Goal: Task Accomplishment & Management: Complete application form

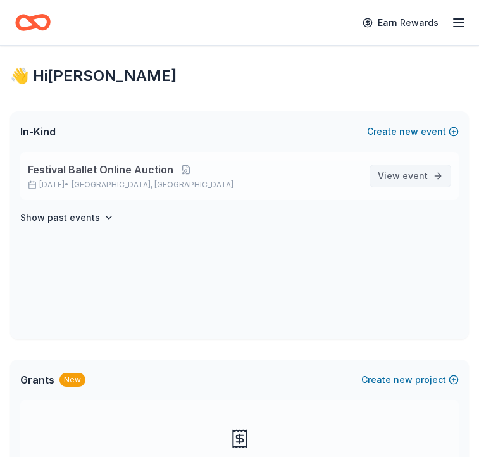
click at [419, 179] on span "event" at bounding box center [415, 175] width 25 height 11
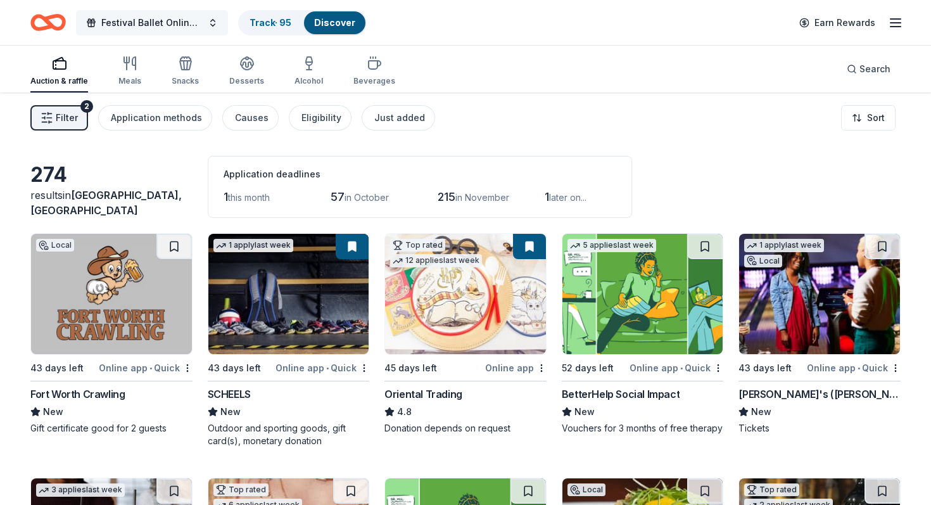
click at [201, 20] on span "Festival Ballet Online Auction" at bounding box center [151, 22] width 101 height 15
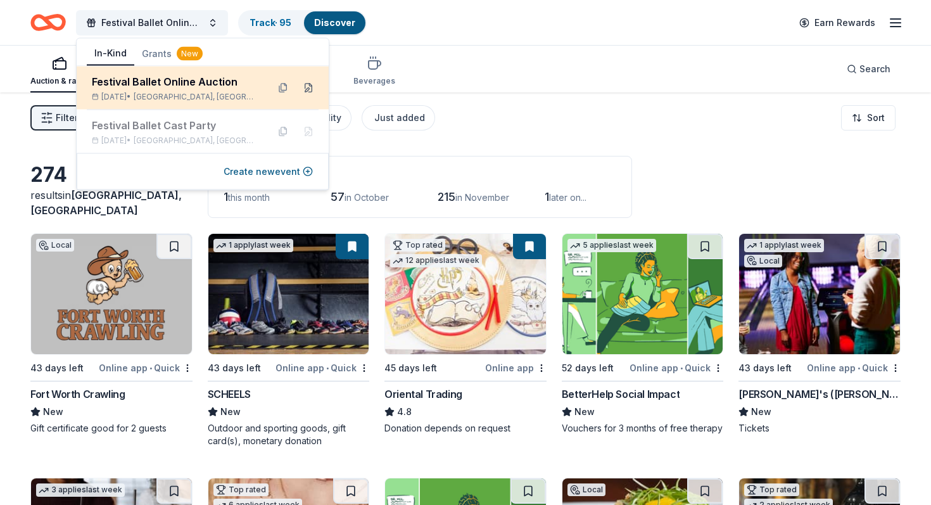
click at [312, 87] on button at bounding box center [308, 88] width 20 height 20
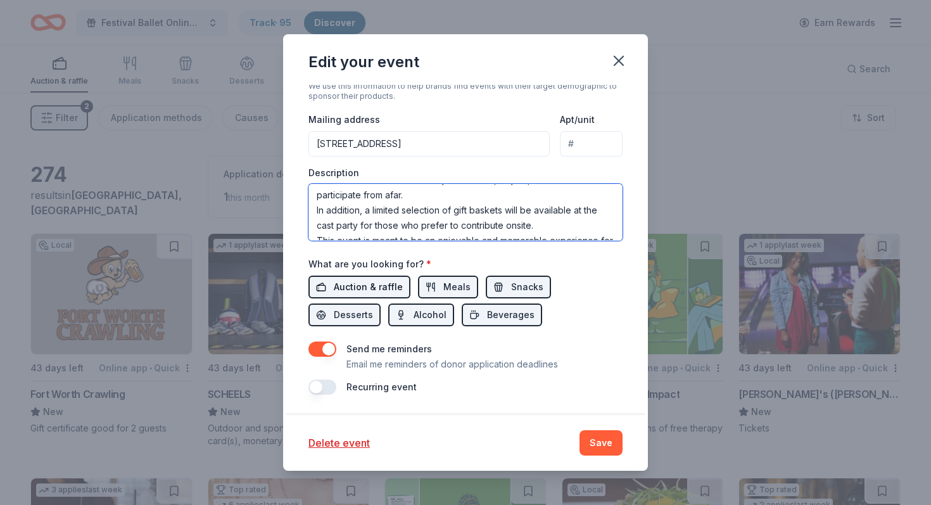
scroll to position [213, 0]
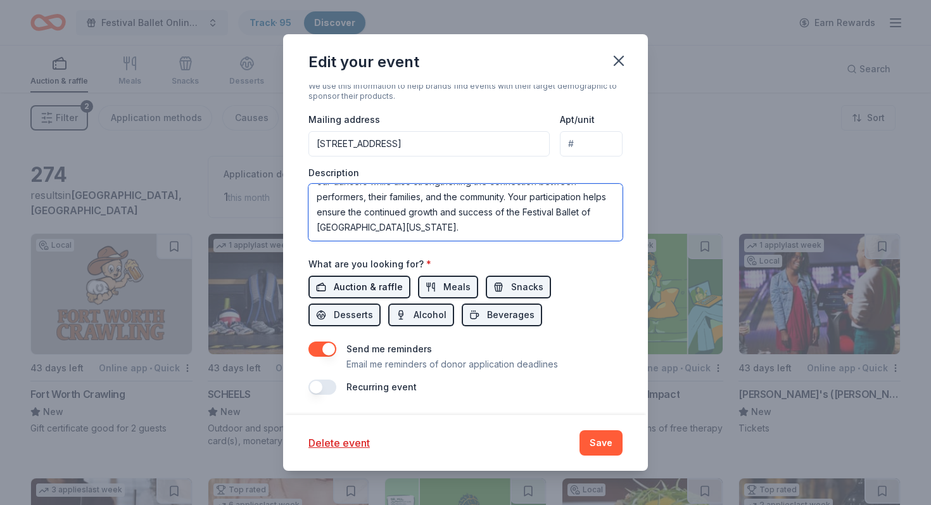
drag, startPoint x: 317, startPoint y: 197, endPoint x: 403, endPoint y: 293, distance: 129.6
click at [403, 293] on div "Event name * Festival Ballet Online Auction 30 /100 Event website Attendance * …" at bounding box center [465, 101] width 314 height 588
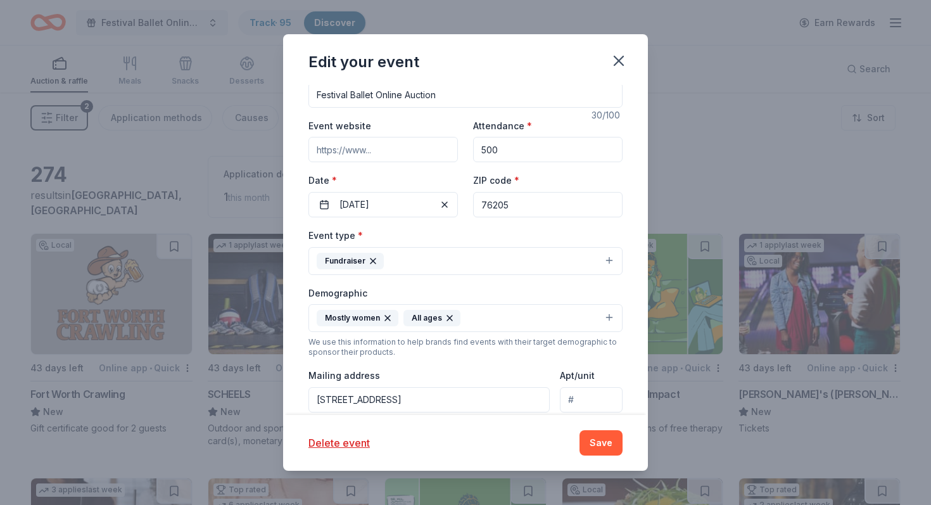
scroll to position [85, 0]
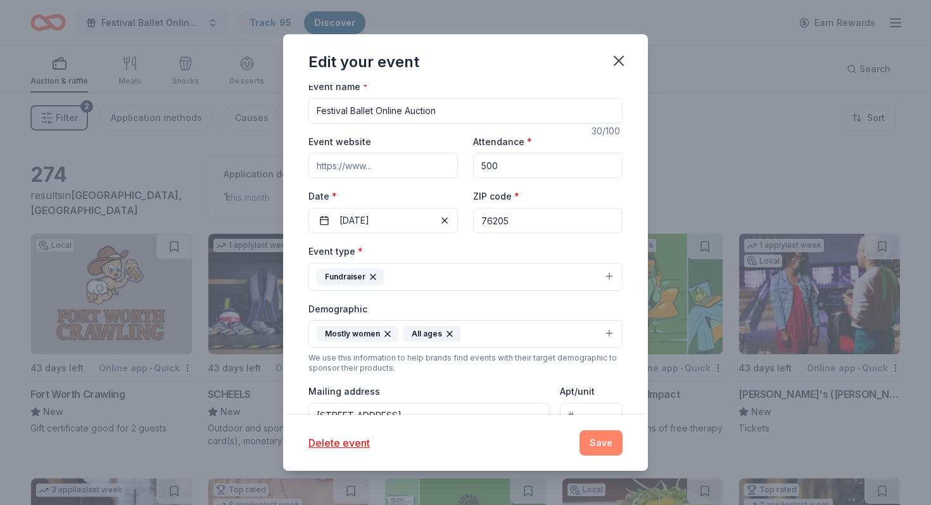
click at [479, 444] on button "Save" at bounding box center [600, 442] width 43 height 25
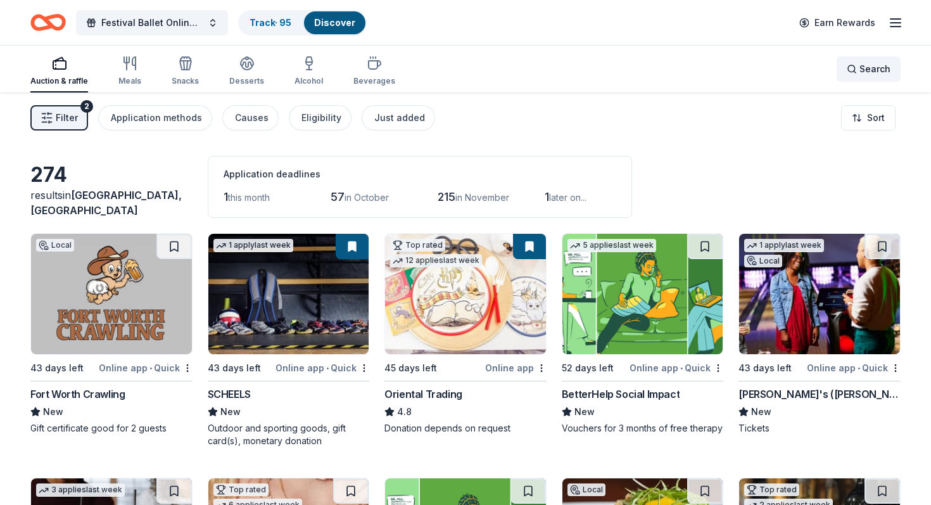
click at [479, 64] on div "Search" at bounding box center [869, 68] width 44 height 15
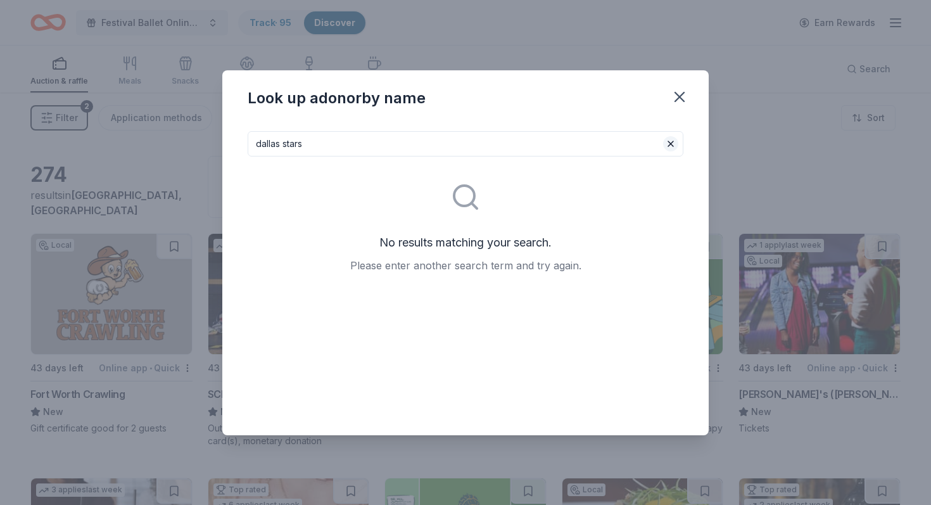
type input "dallas stars"
click at [479, 149] on button at bounding box center [670, 143] width 15 height 15
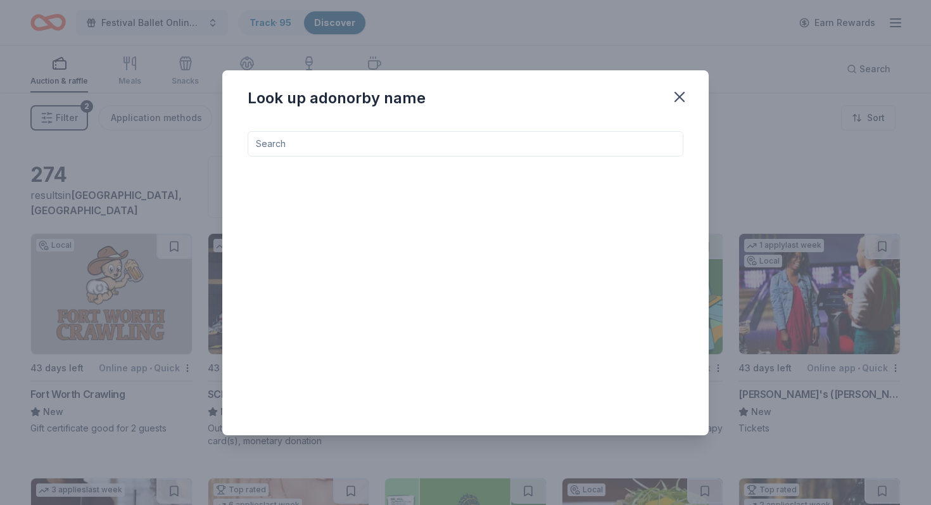
click at [479, 150] on input at bounding box center [466, 143] width 436 height 25
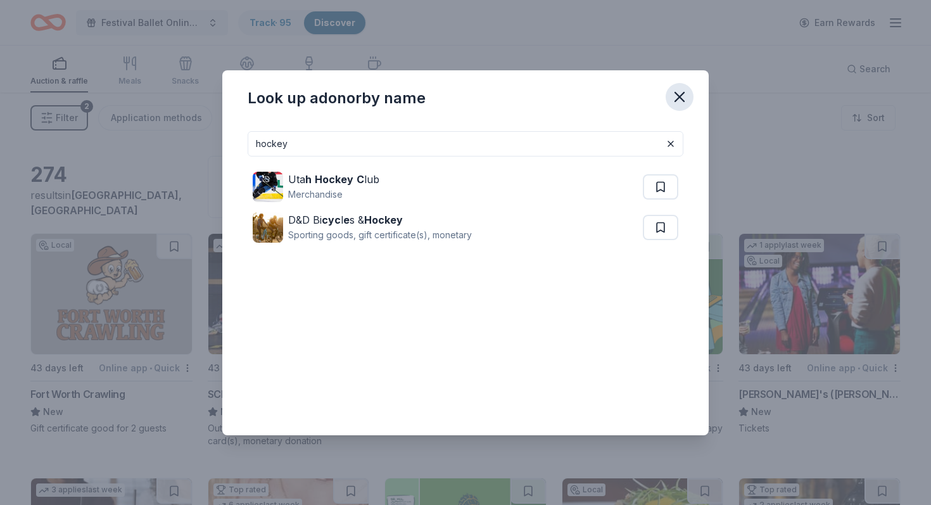
type input "hockey"
click at [479, 96] on icon "button" at bounding box center [680, 97] width 18 height 18
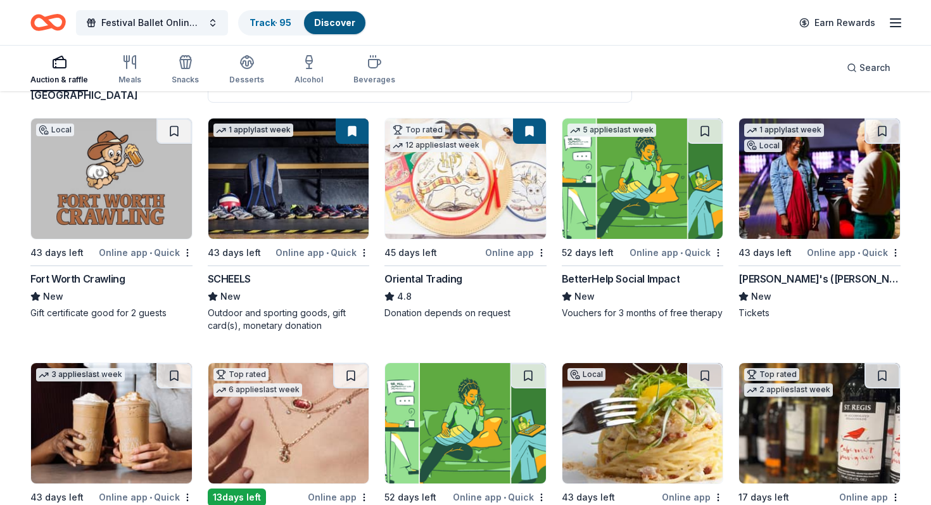
scroll to position [0, 0]
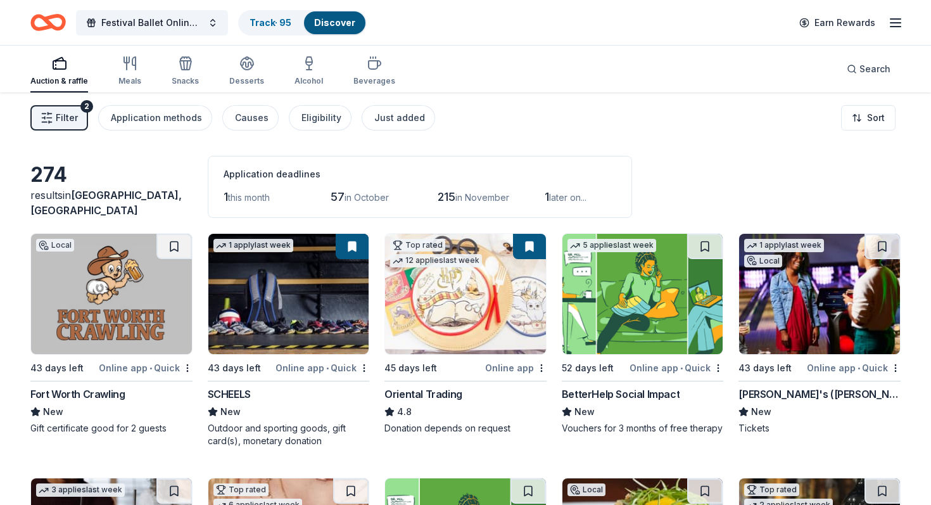
click at [51, 30] on icon "Home" at bounding box center [47, 23] width 35 height 30
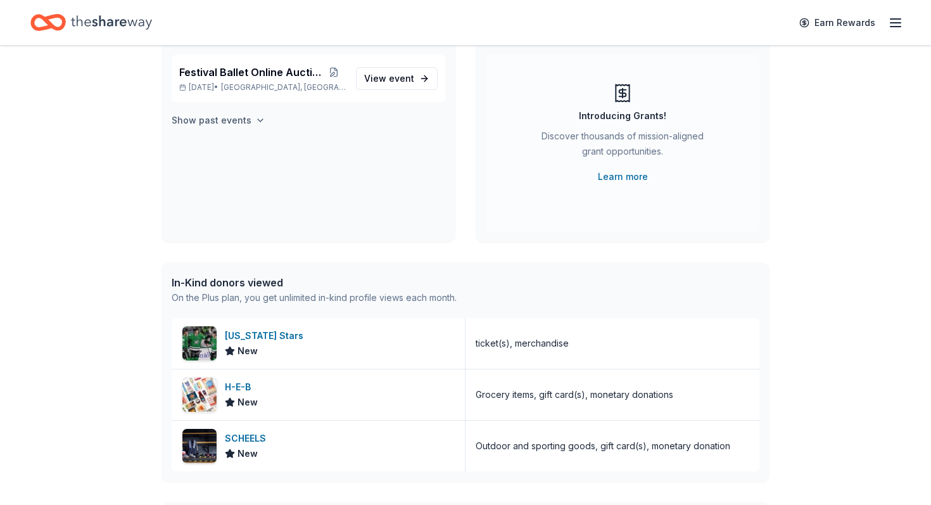
scroll to position [120, 0]
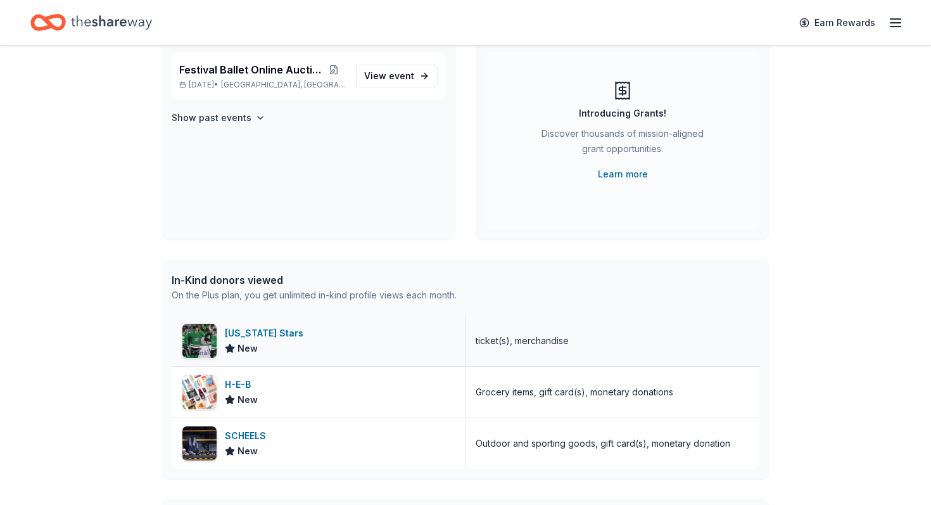
click at [242, 334] on div "Texas Stars" at bounding box center [267, 332] width 84 height 15
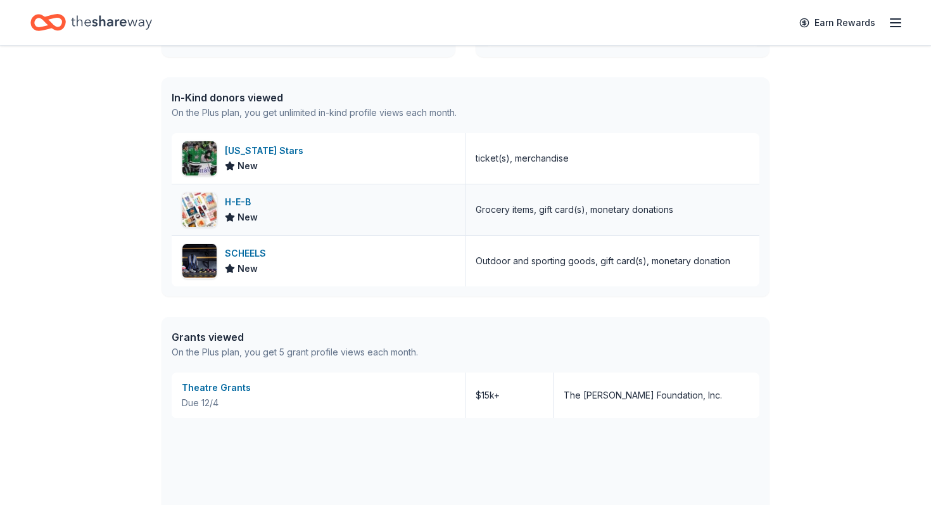
scroll to position [302, 0]
click at [230, 218] on icon at bounding box center [229, 217] width 8 height 8
click at [207, 384] on div "Theatre Grants" at bounding box center [318, 388] width 273 height 15
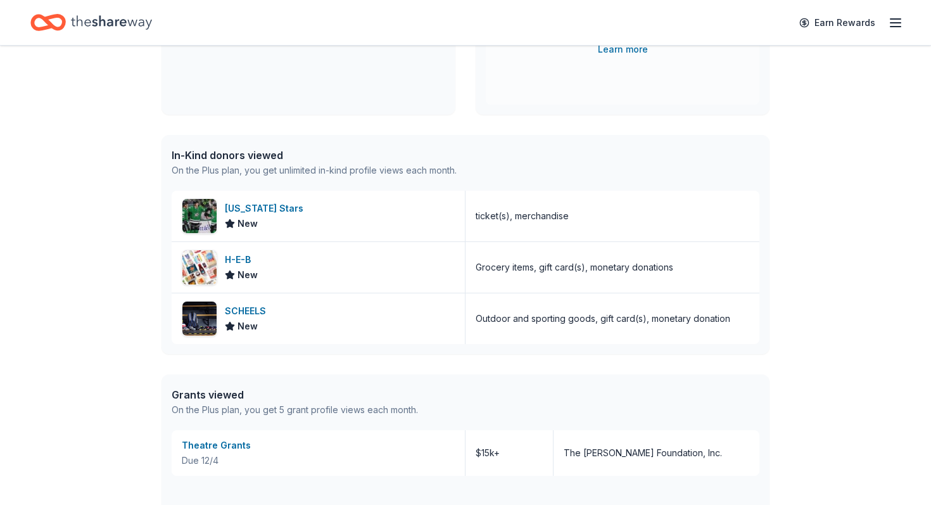
scroll to position [247, 0]
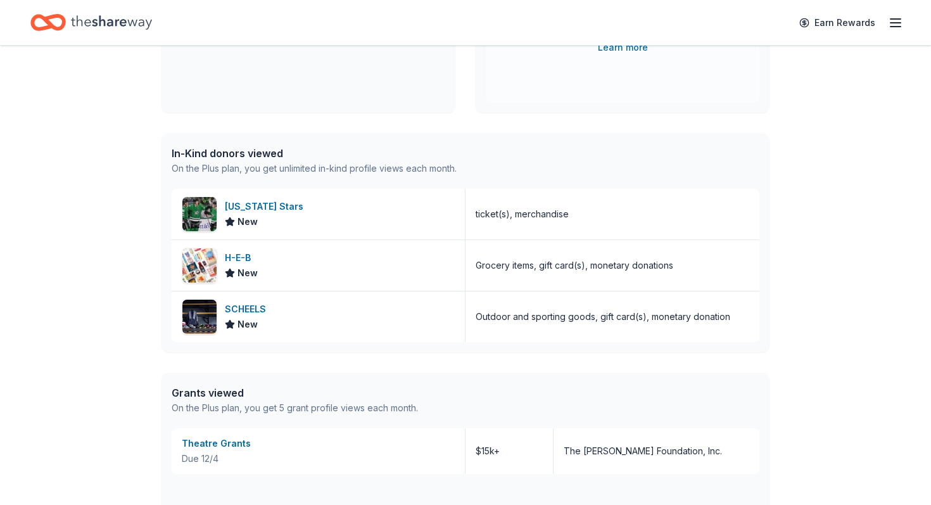
click at [53, 24] on icon "Home" at bounding box center [47, 23] width 35 height 30
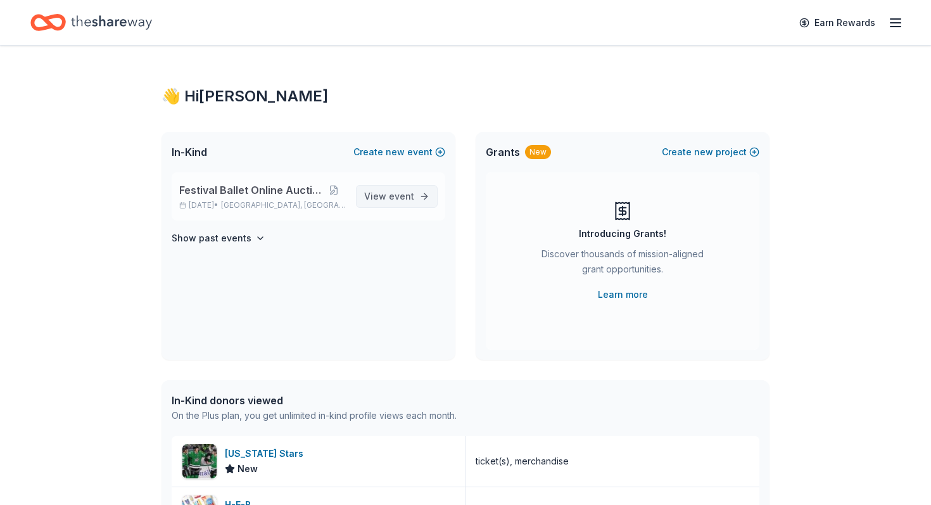
click at [389, 199] on span "View event" at bounding box center [389, 196] width 50 height 15
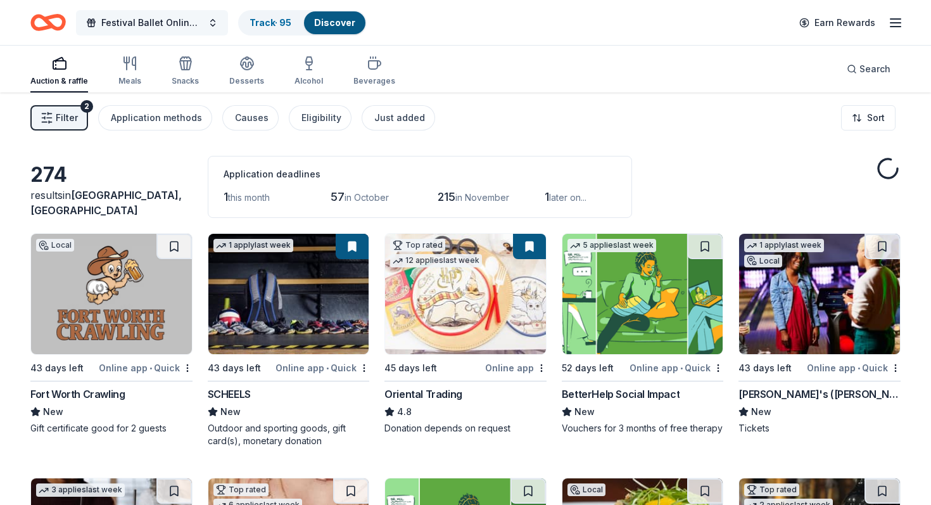
click at [220, 28] on button "Festival Ballet Online Auction" at bounding box center [152, 22] width 152 height 25
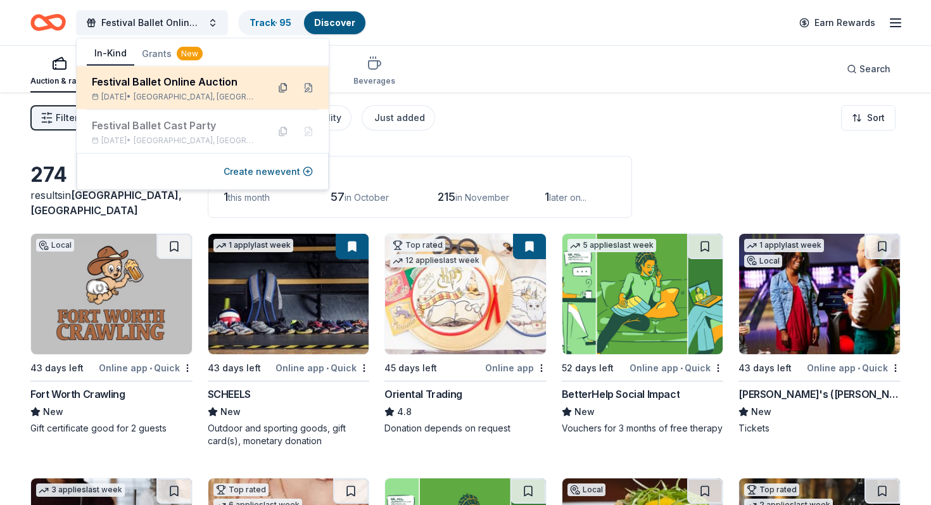
click at [287, 86] on button at bounding box center [283, 88] width 20 height 20
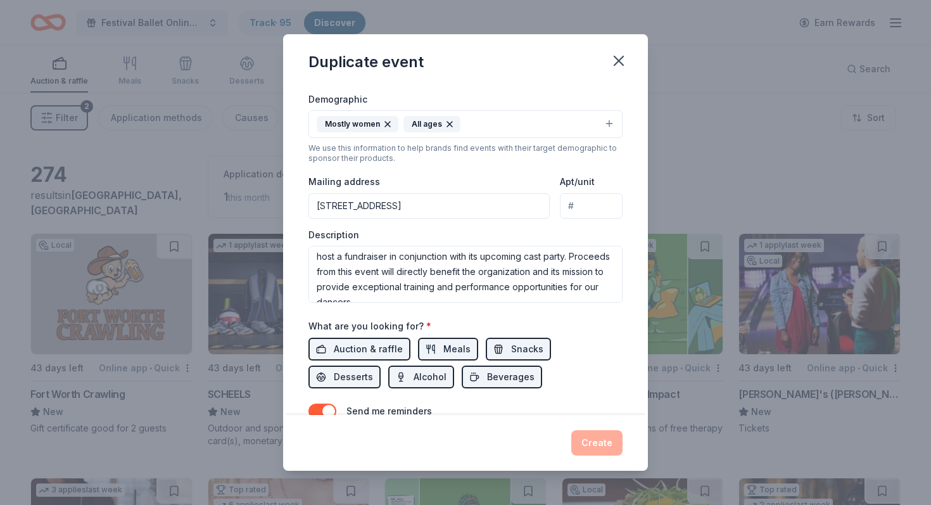
scroll to position [19, 0]
drag, startPoint x: 517, startPoint y: 208, endPoint x: 309, endPoint y: 203, distance: 208.4
click at [309, 203] on input "1047 County Road 317, Valley View, TX, 76272" at bounding box center [428, 205] width 241 height 25
drag, startPoint x: 346, startPoint y: 202, endPoint x: 389, endPoint y: 4, distance: 202.2
click at [0, 0] on div "Duplicate event Event name * Festival Ballet Online Auction 30 /100 Event websi…" at bounding box center [465, 252] width 931 height 505
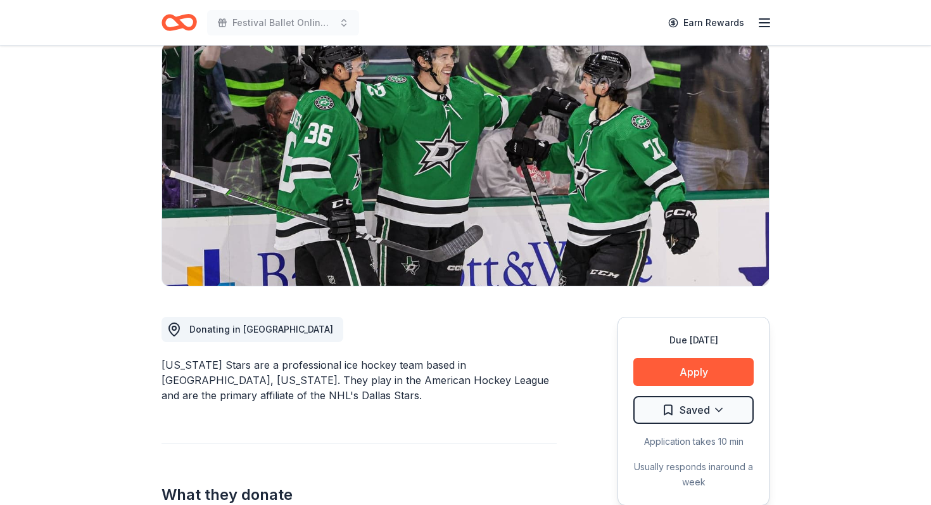
scroll to position [97, 0]
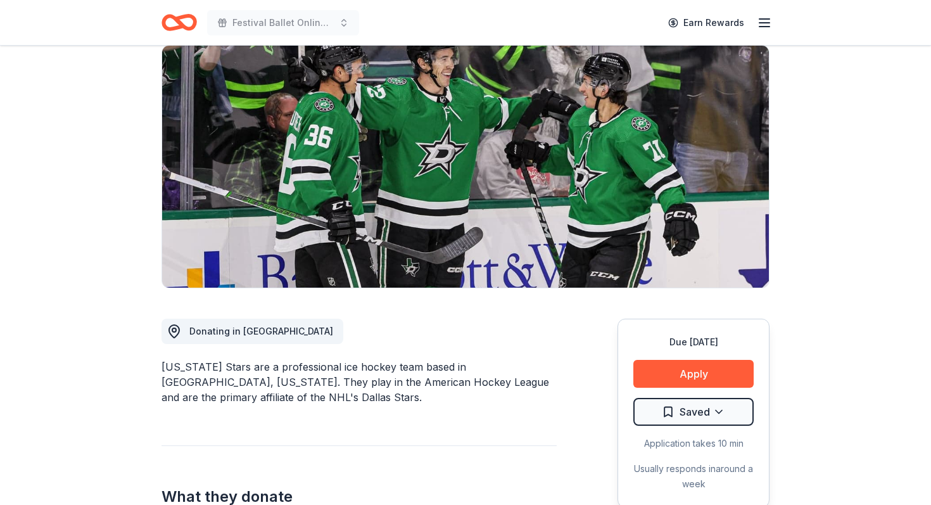
drag, startPoint x: 239, startPoint y: 362, endPoint x: 395, endPoint y: 370, distance: 156.0
click at [396, 372] on div "Texas Stars are a professional ice hockey team based in Cedar Park, Texas. They…" at bounding box center [358, 382] width 395 height 46
drag, startPoint x: 395, startPoint y: 370, endPoint x: 402, endPoint y: 384, distance: 15.6
click at [402, 384] on div "Texas Stars are a professional ice hockey team based in Cedar Park, Texas. They…" at bounding box center [358, 382] width 395 height 46
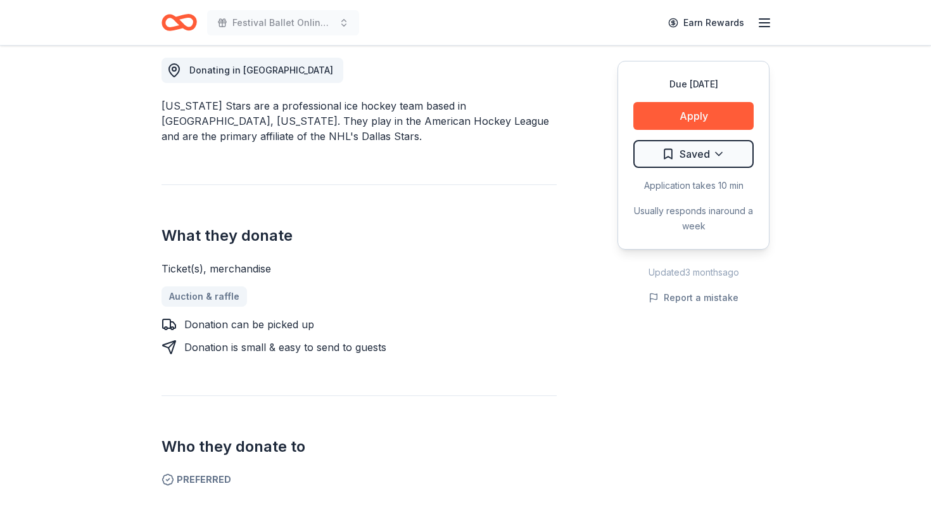
scroll to position [374, 0]
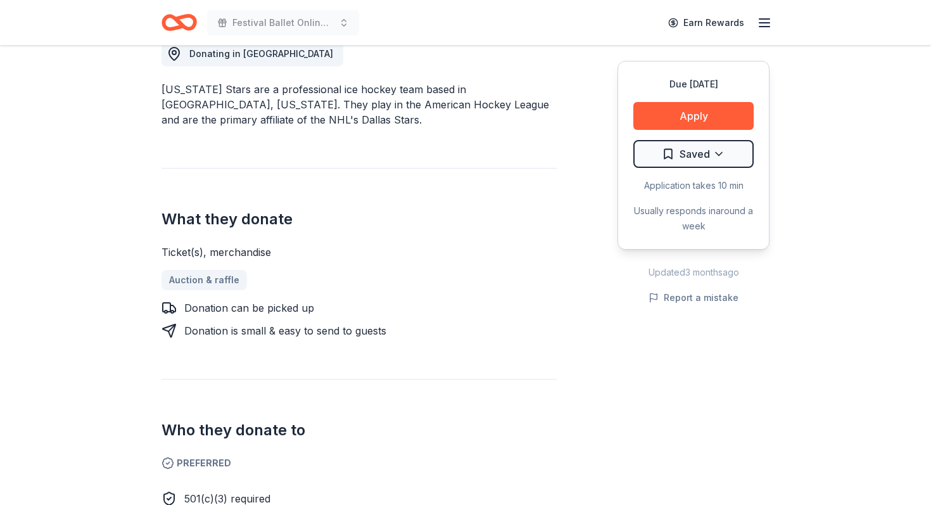
click at [761, 20] on icon "button" at bounding box center [764, 22] width 15 height 15
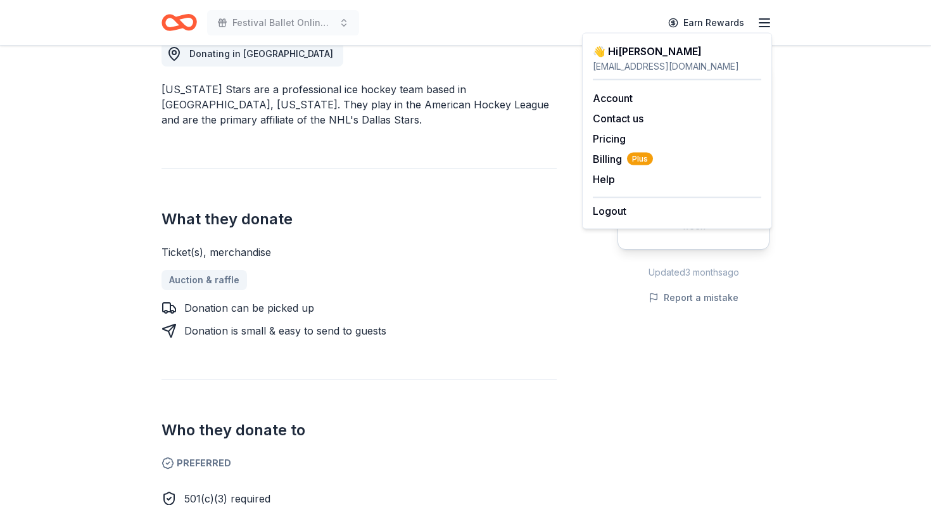
click at [409, 205] on div "What they donate Ticket(s), merchandise Auction & raffle Donation can be picked…" at bounding box center [358, 253] width 395 height 170
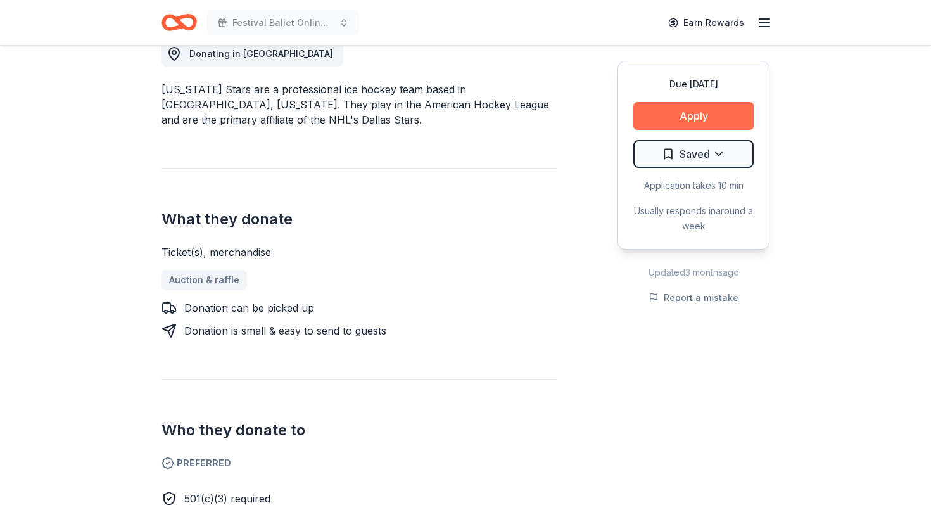
click at [657, 123] on button "Apply" at bounding box center [693, 116] width 120 height 28
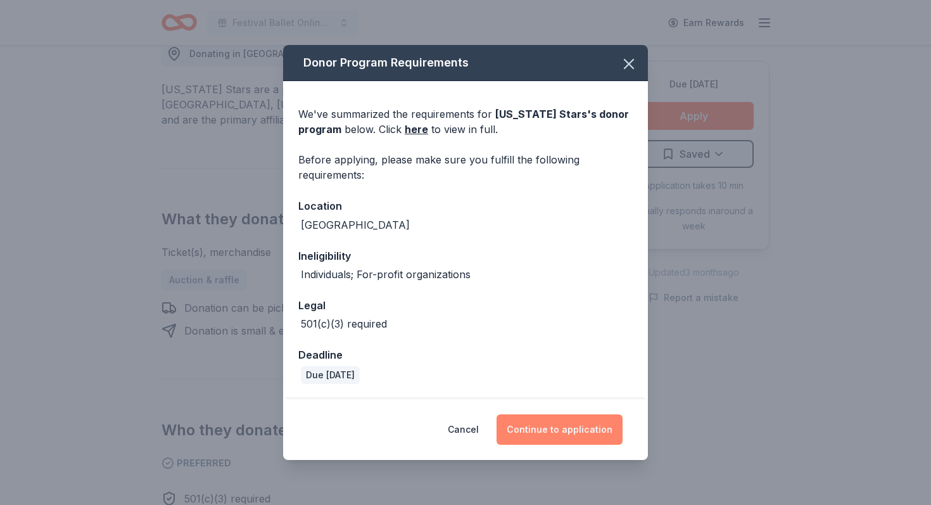
click at [556, 439] on button "Continue to application" at bounding box center [559, 429] width 126 height 30
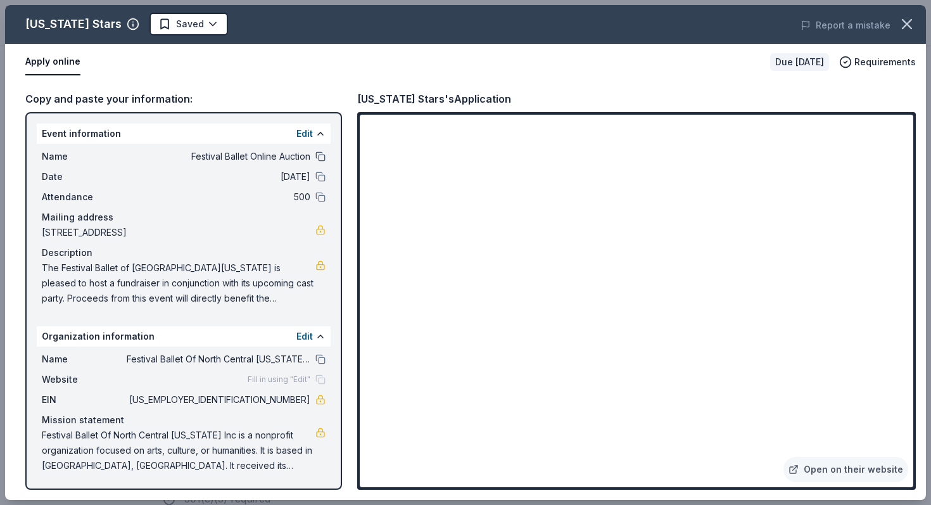
click at [320, 158] on button at bounding box center [320, 156] width 10 height 10
drag, startPoint x: 41, startPoint y: 266, endPoint x: 180, endPoint y: 297, distance: 142.7
click at [180, 297] on div "Name Festival Ballet Online Auction Date 12/05/25 Attendance 500 Mailing addres…" at bounding box center [184, 227] width 294 height 167
drag, startPoint x: 252, startPoint y: 462, endPoint x: 26, endPoint y: 416, distance: 230.7
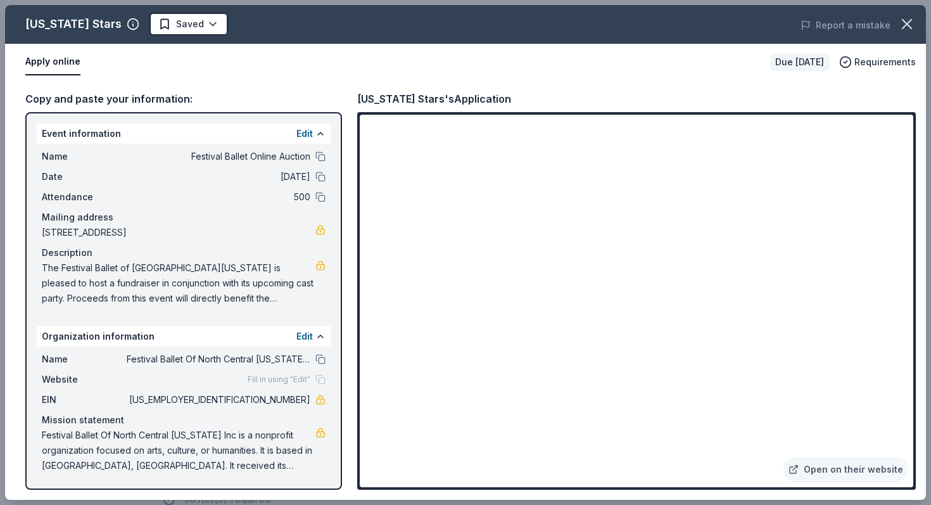
click at [25, 416] on div "Event information Edit Name Festival Ballet Online Auction Date 12/05/25 Attend…" at bounding box center [183, 300] width 317 height 377
click at [42, 427] on span "Festival Ballet Of North Central Texas Inc is a nonprofit organization focused …" at bounding box center [179, 450] width 274 height 46
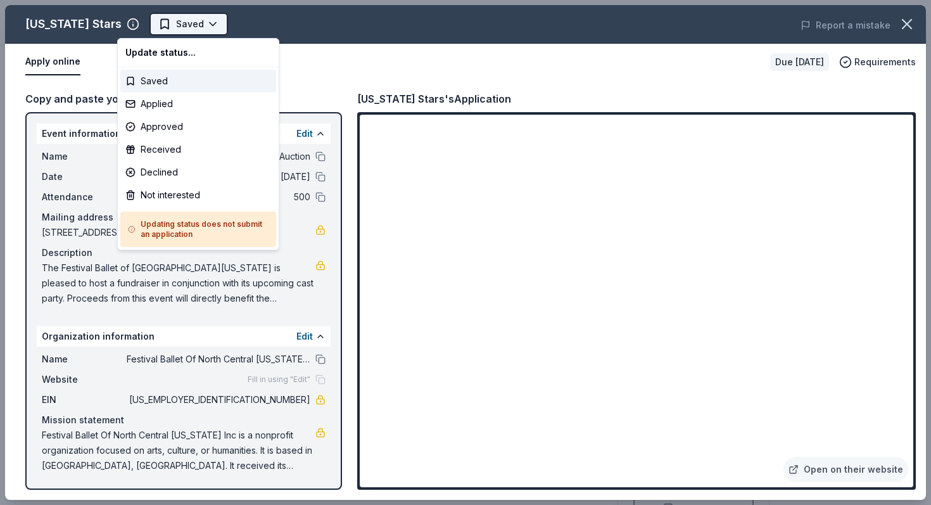
click at [163, 24] on html "Festival Ballet Online Auction Earn Rewards Due in 45 days Share Texas Stars Ne…" at bounding box center [465, 252] width 931 height 505
click at [210, 82] on div "Saved" at bounding box center [198, 81] width 156 height 23
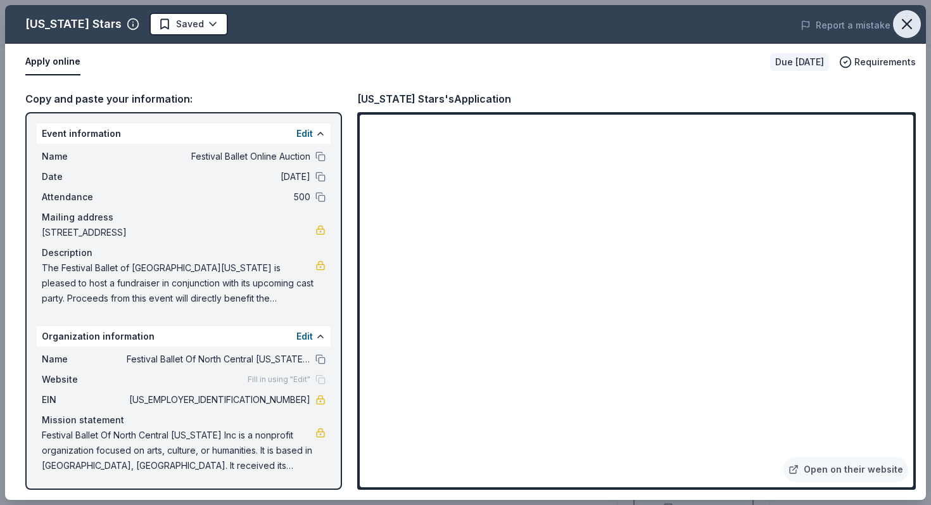
click at [903, 24] on icon "button" at bounding box center [907, 24] width 18 height 18
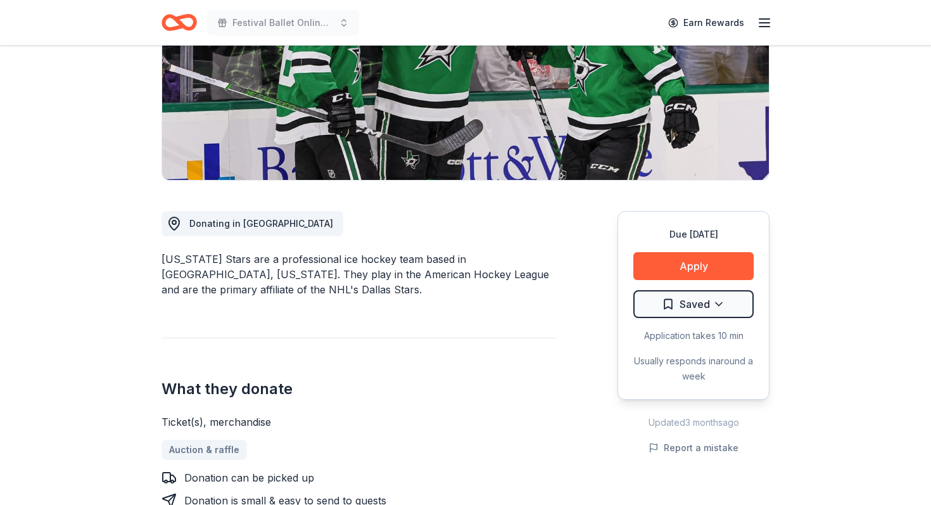
scroll to position [365, 0]
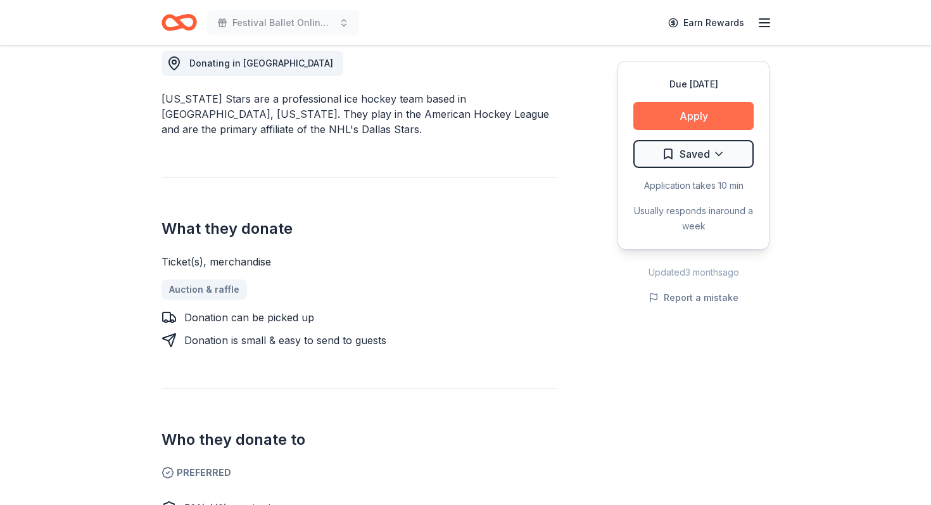
click at [681, 120] on button "Apply" at bounding box center [693, 116] width 120 height 28
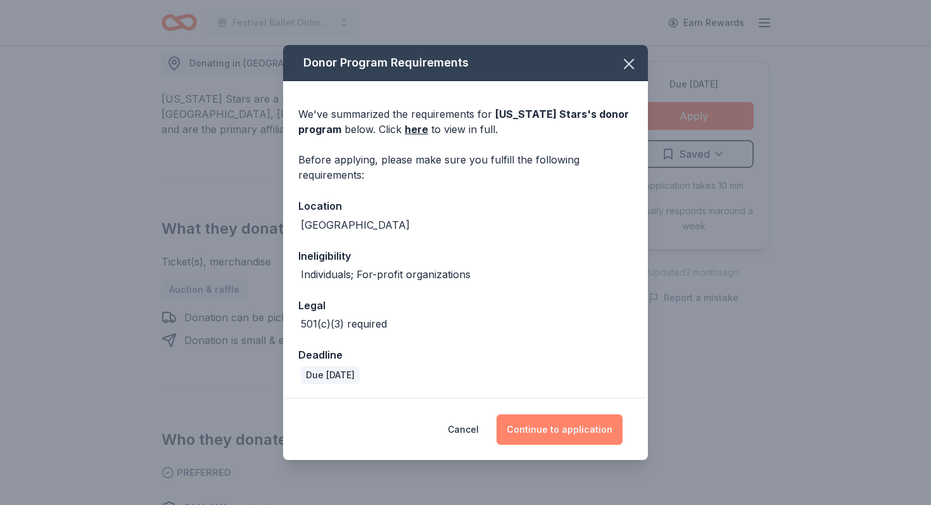
click at [543, 424] on button "Continue to application" at bounding box center [559, 429] width 126 height 30
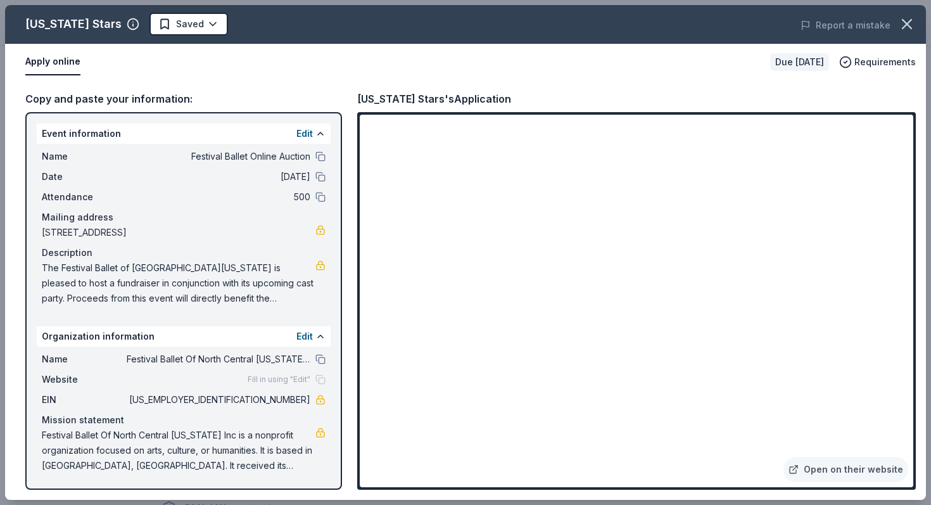
click at [414, 95] on div "Texas Stars's Application" at bounding box center [434, 99] width 154 height 16
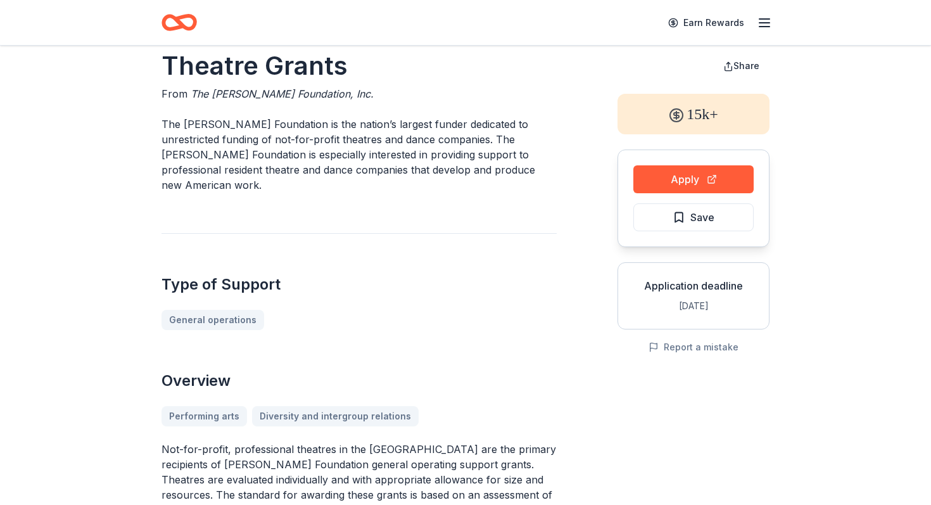
scroll to position [22, 0]
click at [231, 123] on p "The [PERSON_NAME] Foundation is the nation’s largest funder dedicated to unrest…" at bounding box center [358, 155] width 395 height 76
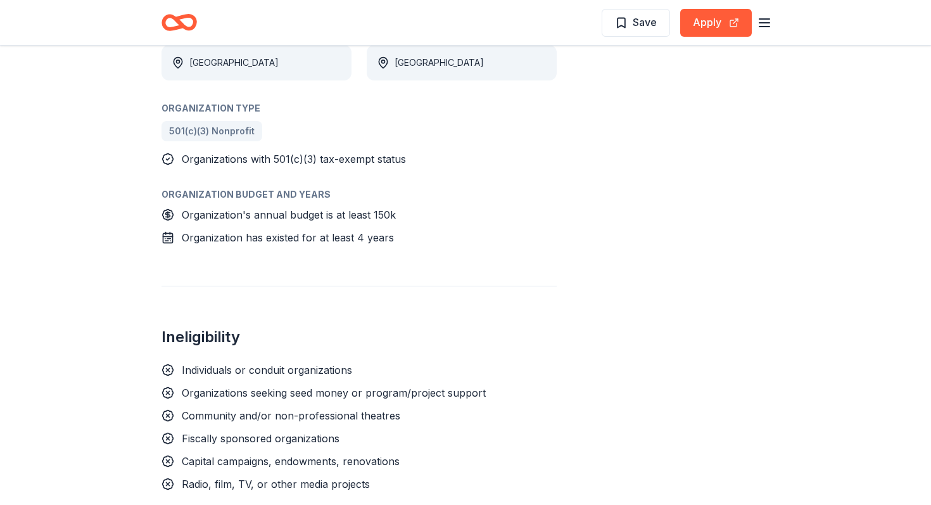
scroll to position [680, 0]
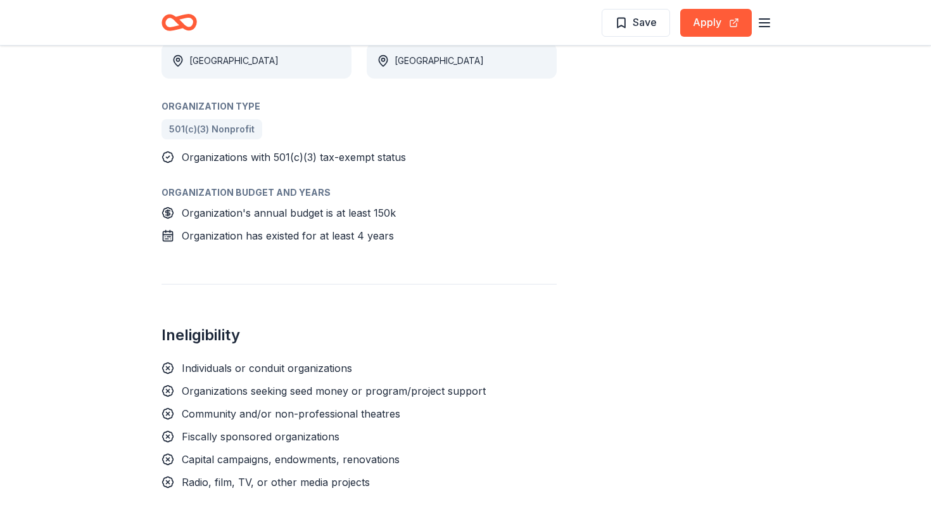
drag, startPoint x: 282, startPoint y: 196, endPoint x: 372, endPoint y: 203, distance: 90.2
click at [373, 206] on span "Organization's annual budget is at least 150k" at bounding box center [289, 212] width 214 height 13
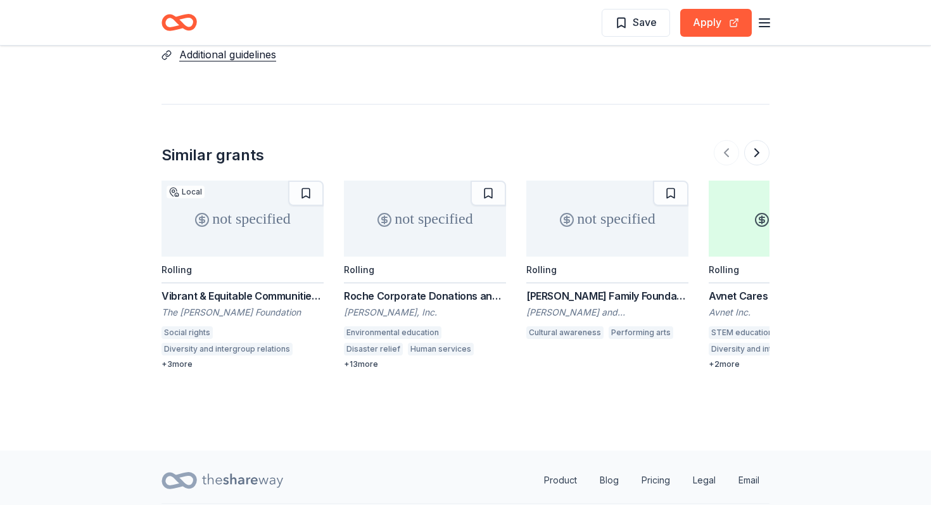
scroll to position [1615, 0]
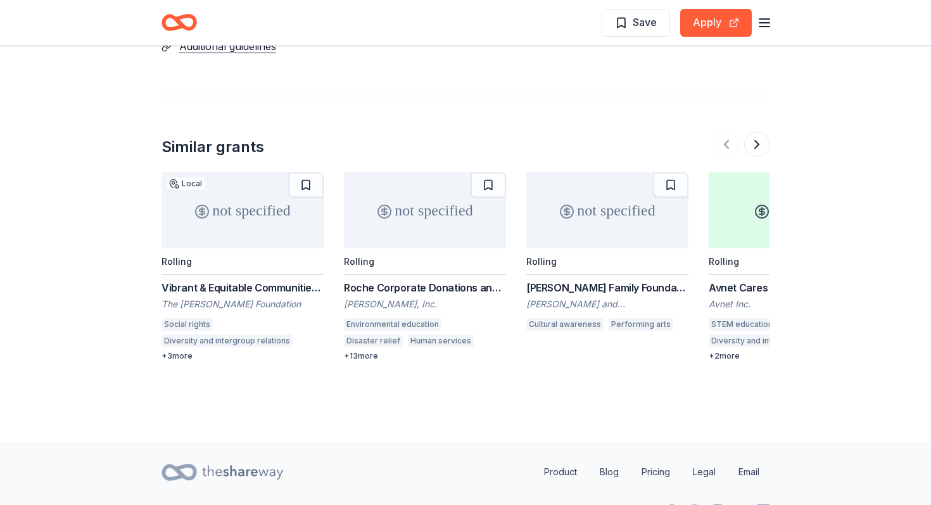
click at [767, 23] on line "button" at bounding box center [764, 23] width 10 height 0
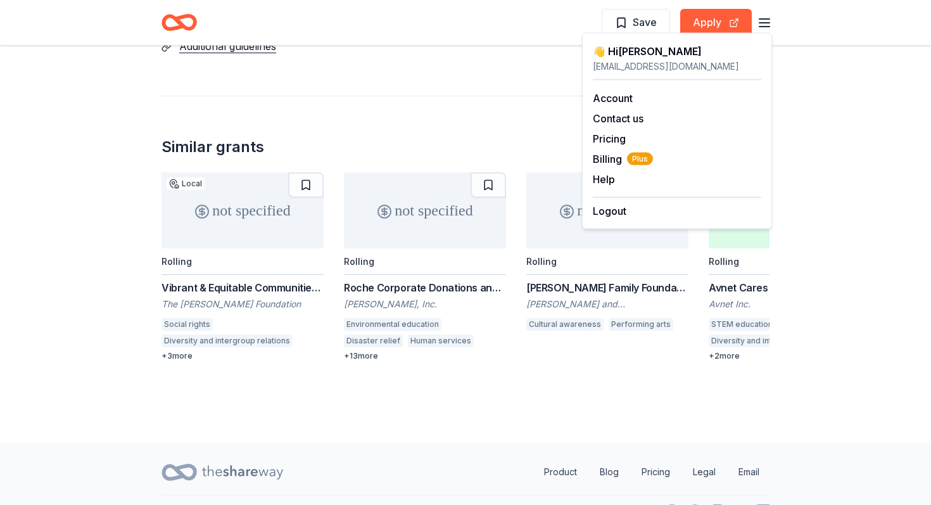
click at [168, 20] on icon "Home" at bounding box center [178, 23] width 35 height 30
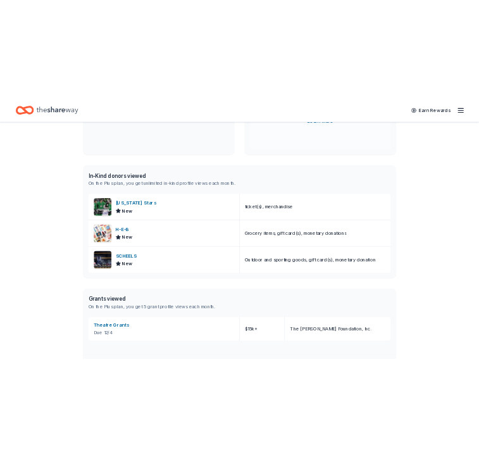
scroll to position [244, 0]
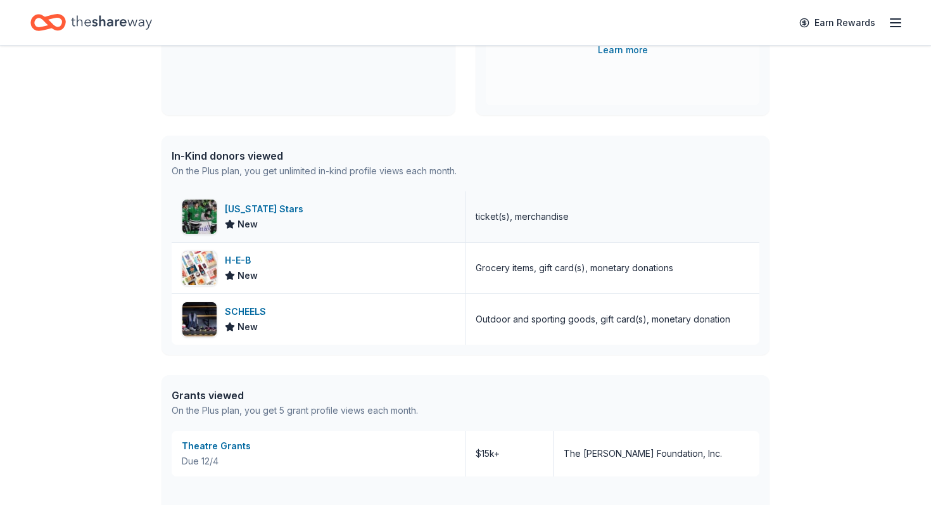
click at [261, 211] on div "Texas Stars" at bounding box center [267, 208] width 84 height 15
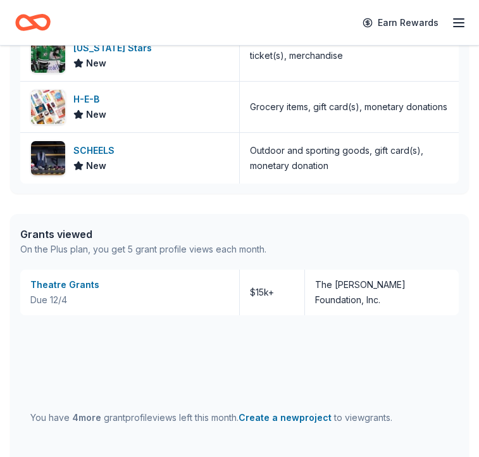
scroll to position [631, 0]
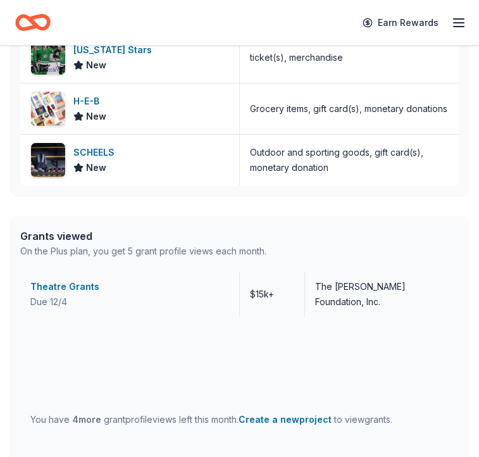
click at [77, 287] on div "Theatre Grants" at bounding box center [129, 286] width 199 height 15
